Goal: Task Accomplishment & Management: Complete application form

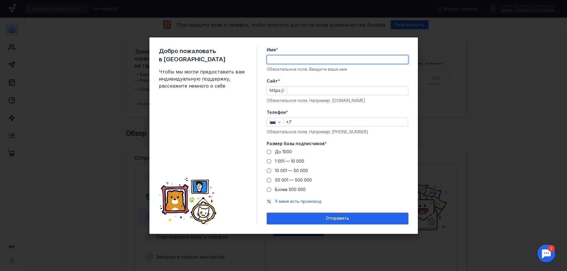
click at [302, 58] on input "Имя *" at bounding box center [337, 60] width 141 height 8
type input "F"
type input "[PERSON_NAME]"
click at [308, 94] on input "Cайт *" at bounding box center [347, 91] width 121 height 8
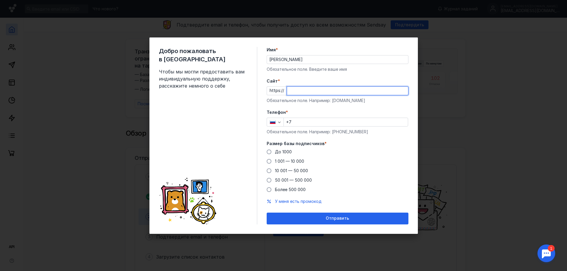
paste input "[DOMAIN_NAME][URL]"
type input "[DOMAIN_NAME][URL]"
click at [309, 120] on input "+7" at bounding box center [346, 122] width 124 height 8
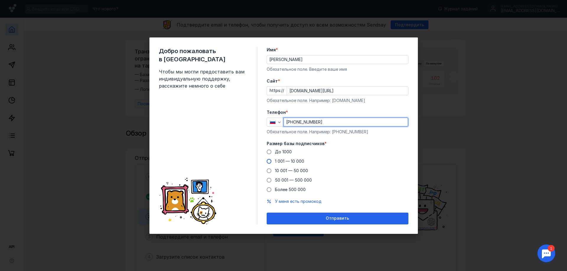
type input "[PHONE_NUMBER]"
click at [282, 162] on span "1 001 — 10 000" at bounding box center [289, 161] width 29 height 5
click at [0, 0] on input "1 001 — 10 000" at bounding box center [0, 0] width 0 height 0
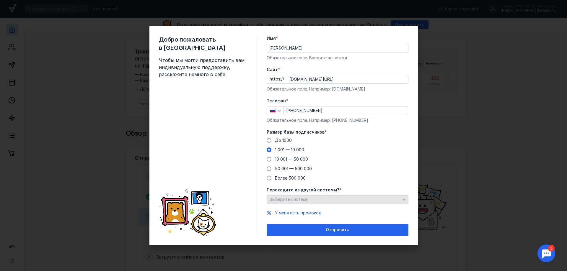
click at [345, 200] on div "Выберите систему" at bounding box center [335, 199] width 134 height 5
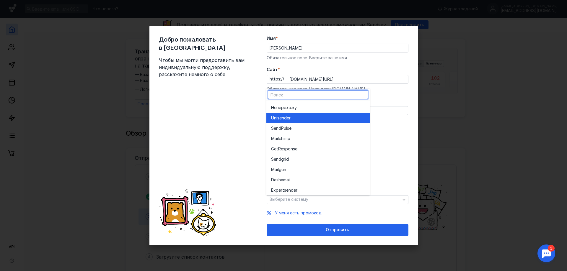
click at [310, 118] on div "Unisende r" at bounding box center [318, 118] width 94 height 6
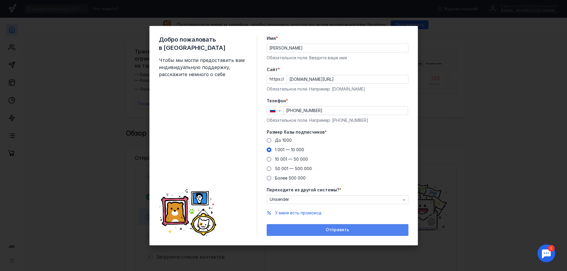
click at [321, 229] on div "Отправить" at bounding box center [338, 230] width 136 height 5
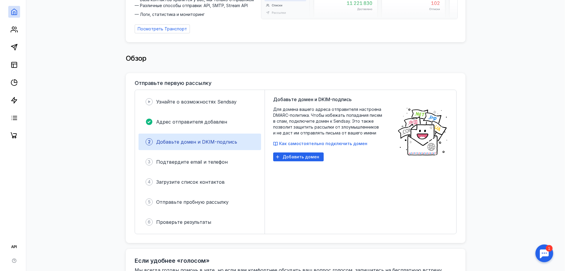
scroll to position [89, 0]
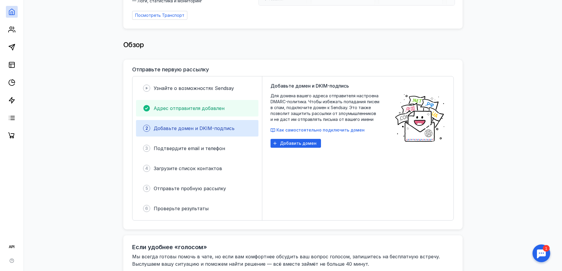
click at [195, 106] on span "Адрес отправителя добавлен" at bounding box center [189, 108] width 71 height 6
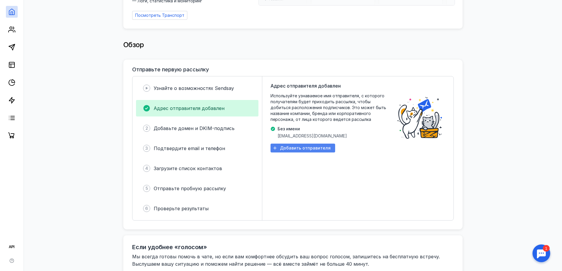
click at [306, 146] on span "Добавить отправителя" at bounding box center [305, 148] width 51 height 5
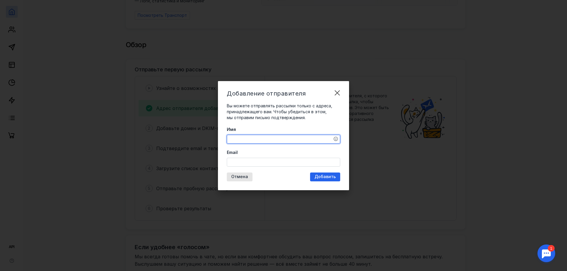
click at [291, 140] on textarea "Имя" at bounding box center [283, 139] width 113 height 8
drag, startPoint x: 236, startPoint y: 140, endPoint x: 216, endPoint y: 141, distance: 20.4
click at [216, 141] on div "Добавление отправителя Вы можете отправлять рассылки только с адреса, принадлеж…" at bounding box center [283, 135] width 567 height 271
paste textarea "Учебный центр НП «Совет рынка»"
type textarea "Учебный центр НП «Совет рынка»"
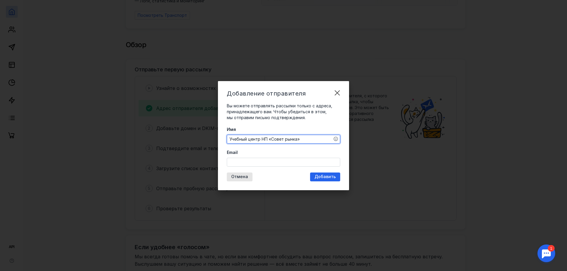
click at [235, 161] on input "Email" at bounding box center [283, 162] width 113 height 8
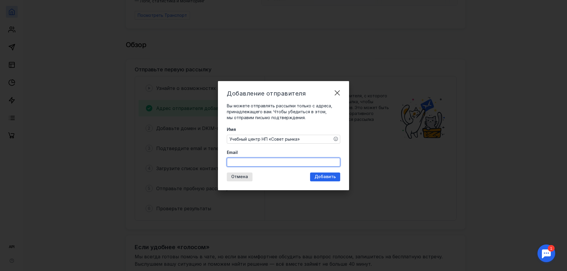
paste input "[EMAIL_ADDRESS][DOMAIN_NAME]"
type input "[EMAIL_ADDRESS][DOMAIN_NAME]"
click at [327, 176] on span "Добавить" at bounding box center [324, 176] width 21 height 5
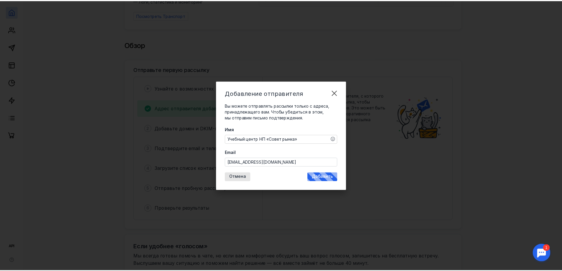
scroll to position [0, 0]
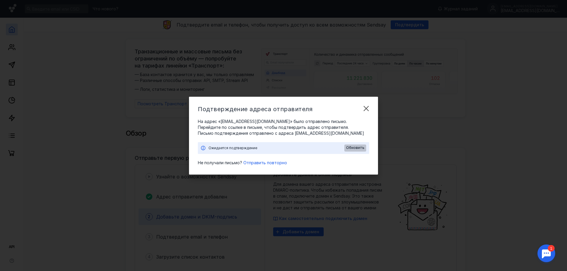
click at [356, 147] on span "Обновить" at bounding box center [355, 148] width 18 height 4
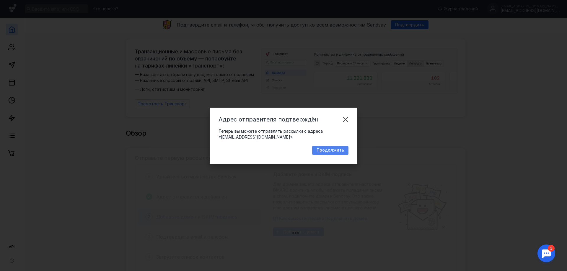
click at [341, 150] on span "Продолжить" at bounding box center [329, 150] width 27 height 5
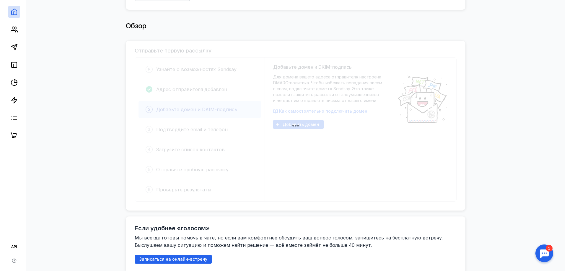
scroll to position [118, 0]
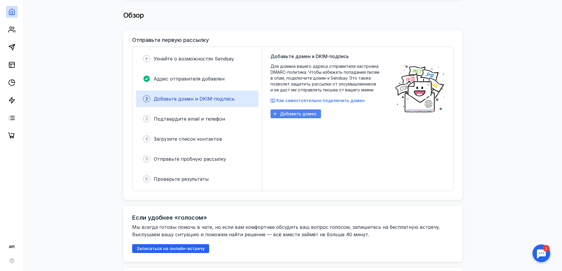
click at [296, 112] on span "Добавить домен" at bounding box center [298, 114] width 37 height 5
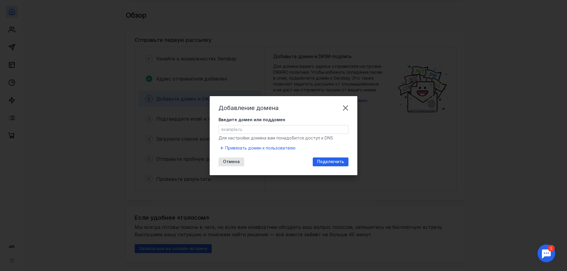
click at [275, 131] on input "Введите домен или поддомен" at bounding box center [283, 129] width 129 height 8
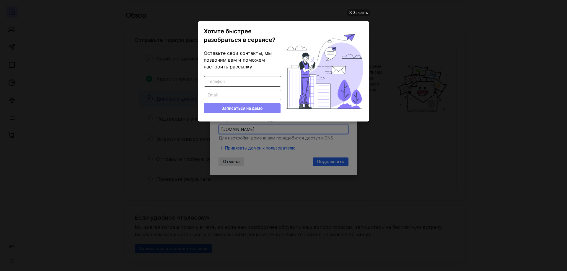
scroll to position [0, 0]
type input "[DOMAIN_NAME]"
click at [363, 12] on div "Закрыть" at bounding box center [360, 12] width 15 height 6
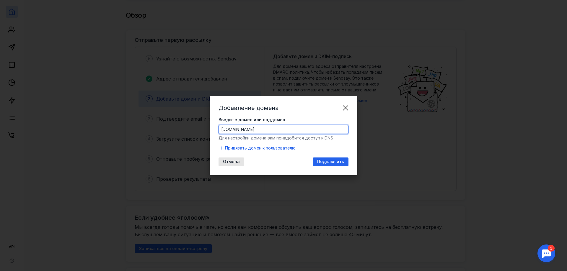
click at [316, 129] on input "[DOMAIN_NAME]" at bounding box center [283, 129] width 129 height 8
click at [328, 161] on span "Подключить" at bounding box center [330, 161] width 27 height 5
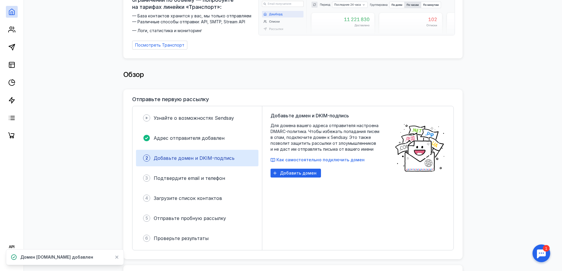
scroll to position [59, 0]
click at [197, 178] on span "Подтвердите email и телефон" at bounding box center [189, 178] width 71 height 6
